Goal: Book appointment/travel/reservation

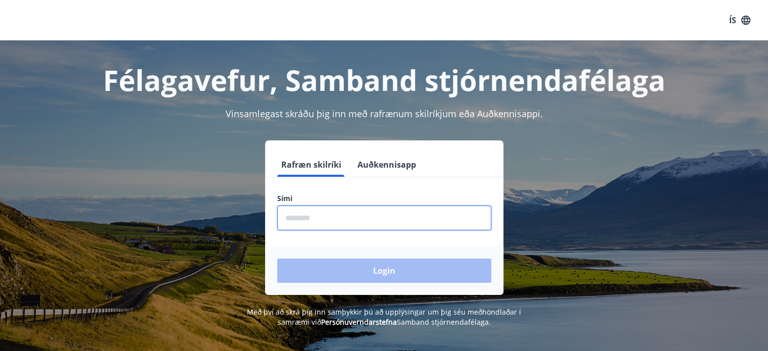
click at [351, 218] on input "phone" at bounding box center [384, 217] width 214 height 25
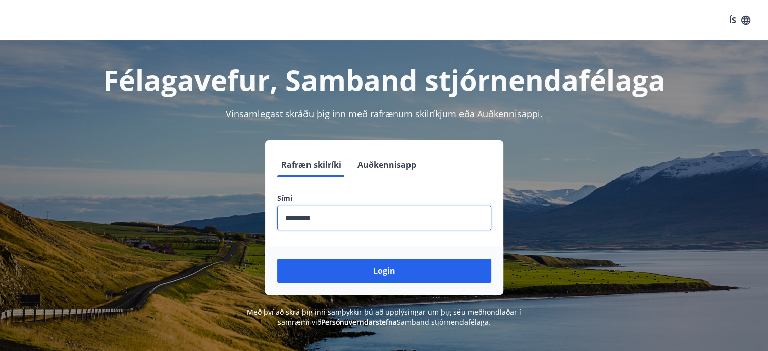
type input "********"
click at [277, 258] on button "Login" at bounding box center [384, 270] width 214 height 24
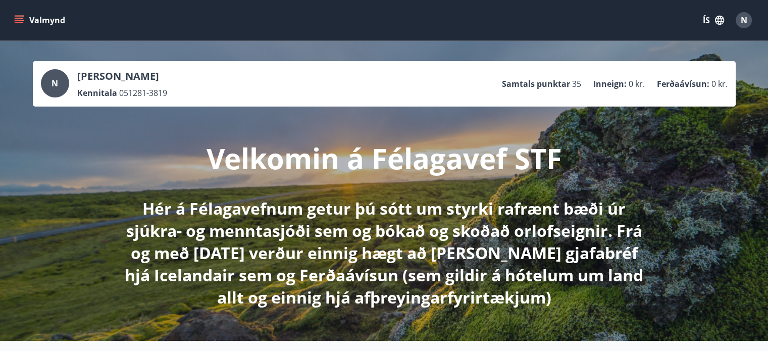
click at [20, 19] on icon "menu" at bounding box center [19, 20] width 10 height 10
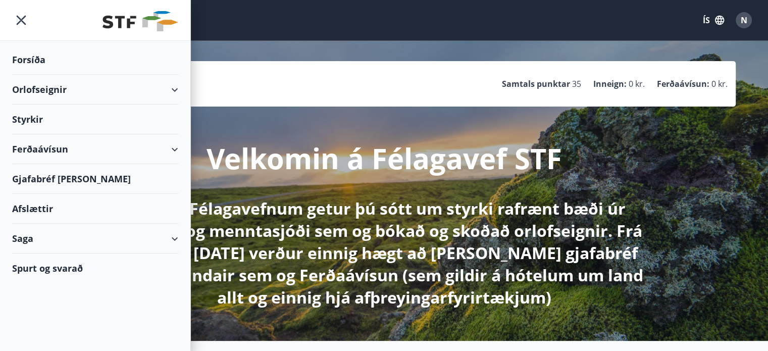
click at [174, 83] on div "Orlofseignir" at bounding box center [95, 90] width 166 height 30
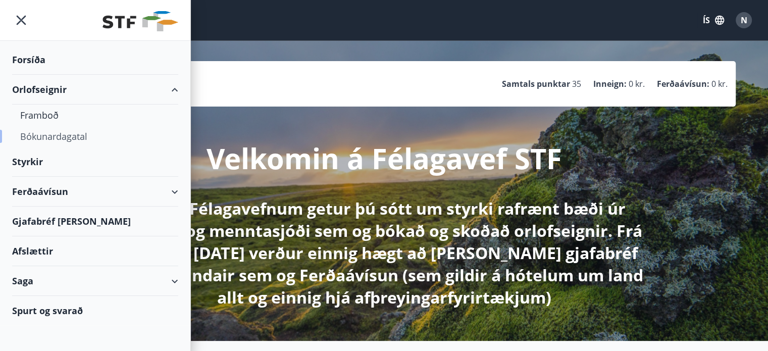
click at [69, 142] on div "Bókunardagatal" at bounding box center [95, 136] width 150 height 21
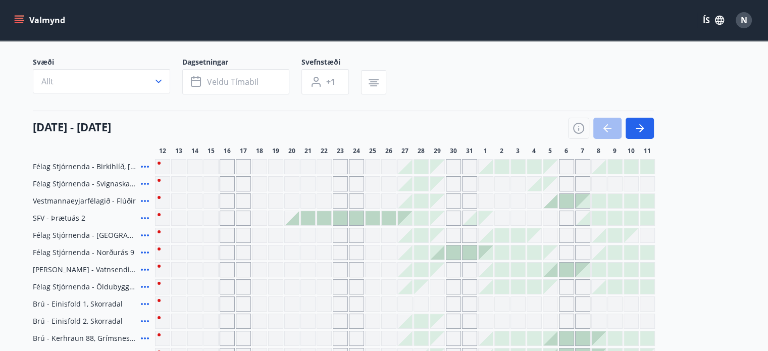
scroll to position [81, 0]
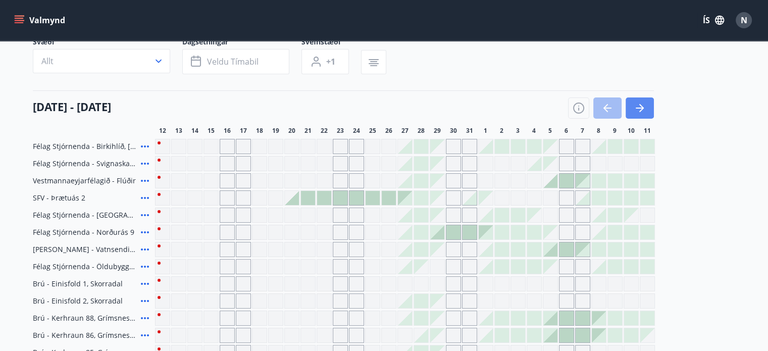
click at [644, 109] on icon "button" at bounding box center [640, 108] width 12 height 12
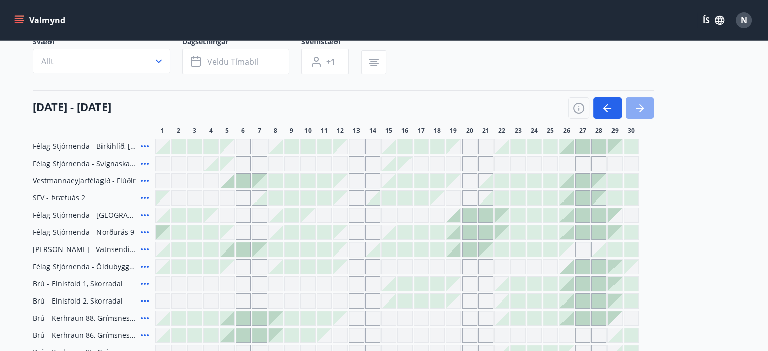
click at [638, 114] on icon "button" at bounding box center [640, 108] width 12 height 12
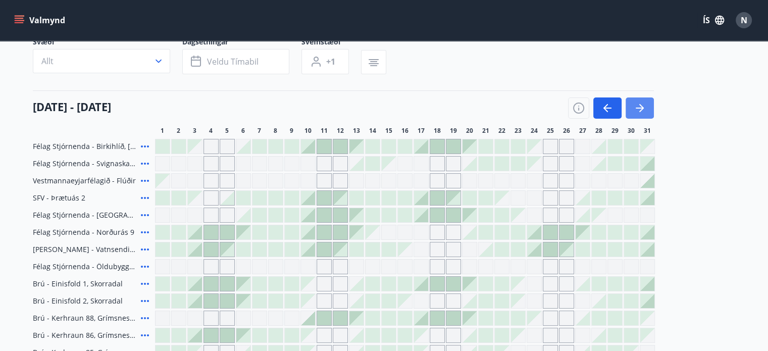
click at [637, 100] on button "button" at bounding box center [639, 107] width 28 height 21
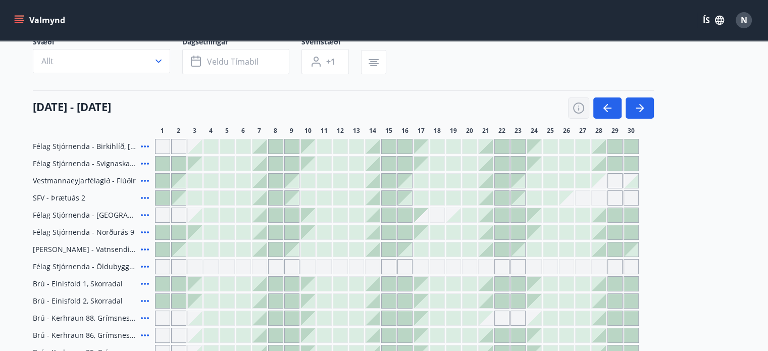
drag, startPoint x: 637, startPoint y: 101, endPoint x: 568, endPoint y: 99, distance: 68.7
click at [568, 99] on div at bounding box center [611, 107] width 86 height 21
click at [607, 100] on button "button" at bounding box center [607, 107] width 28 height 21
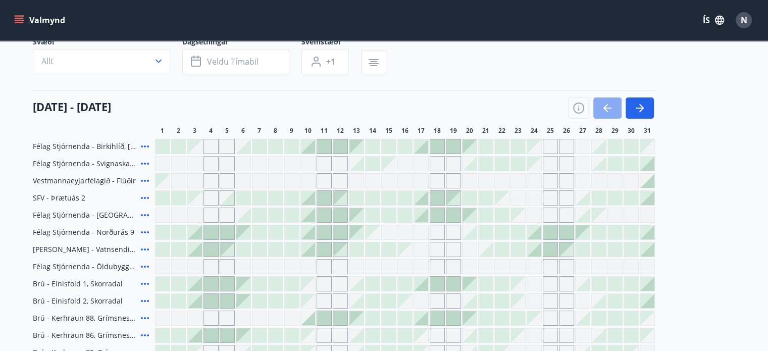
click at [607, 101] on button "button" at bounding box center [607, 107] width 28 height 21
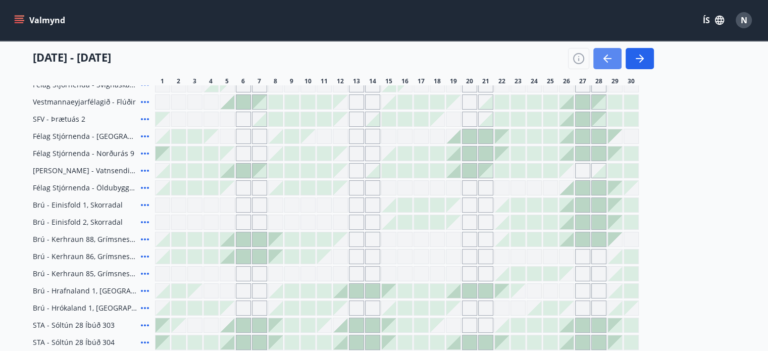
scroll to position [162, 0]
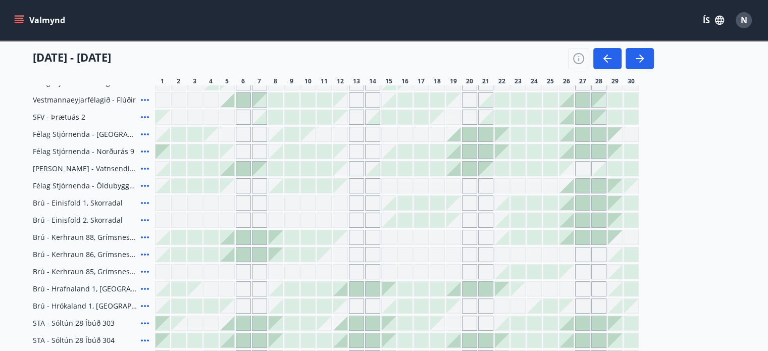
click at [142, 291] on icon at bounding box center [145, 289] width 12 height 12
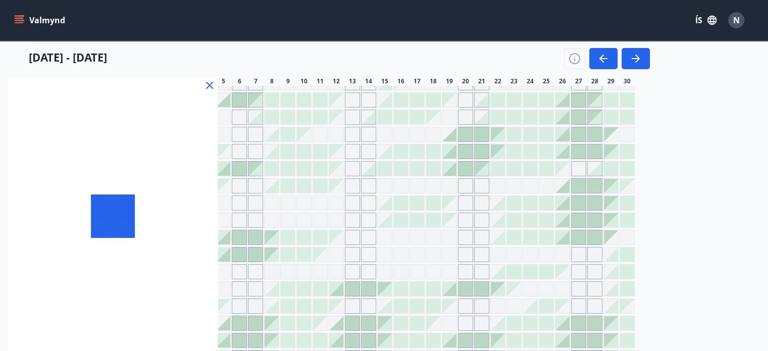
click at [94, 287] on div at bounding box center [113, 216] width 210 height 278
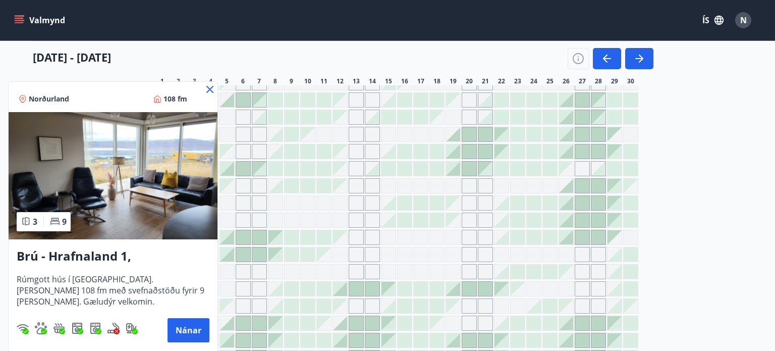
click at [210, 86] on icon at bounding box center [210, 89] width 12 height 12
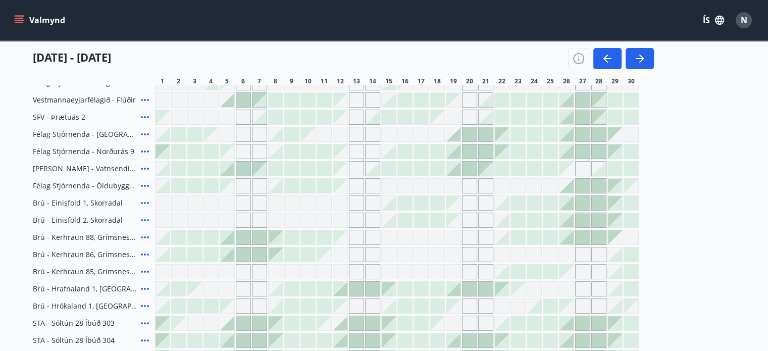
scroll to position [182, 0]
